Goal: Information Seeking & Learning: Understand process/instructions

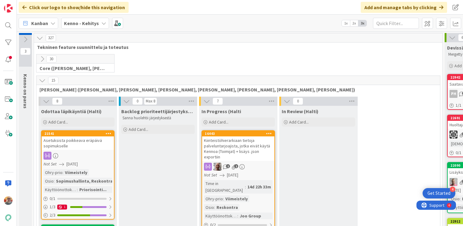
click at [86, 141] on div "Asetuksista poikkeava eräpäivä sopimukselle" at bounding box center [78, 143] width 72 height 13
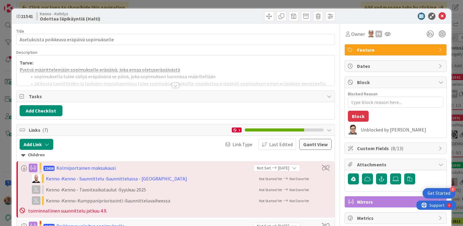
click at [157, 81] on div at bounding box center [176, 78] width 318 height 16
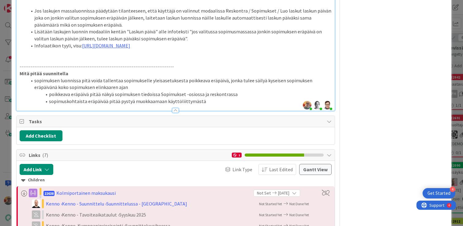
scroll to position [326, 0]
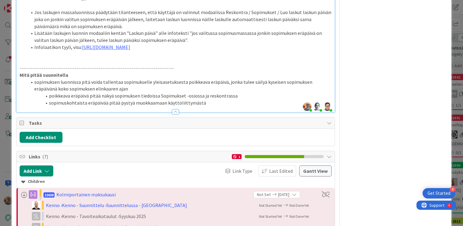
click at [136, 30] on li "Jos laskujen massaluonnissa päädytään tilanteeseen, että käyttäjä on valinnut m…" at bounding box center [179, 19] width 305 height 21
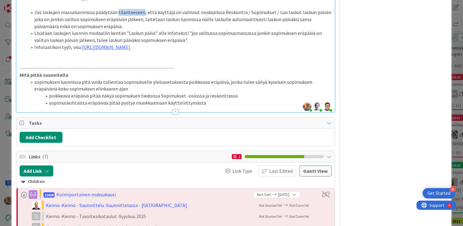
click at [136, 30] on li "Jos laskujen massaluonnissa päädytään tilanteeseen, että käyttäjä on valinnut m…" at bounding box center [179, 19] width 305 height 21
click at [134, 30] on li "Jos laskujen massaluonnissa päädytään tilanteeseen, että käyttäjä on valinnut m…" at bounding box center [179, 19] width 305 height 21
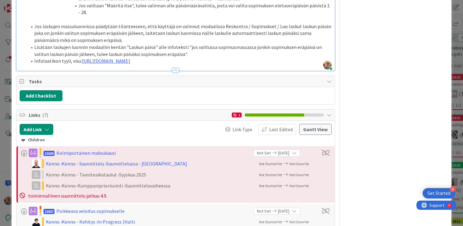
type textarea "x"
